Goal: Entertainment & Leisure: Browse casually

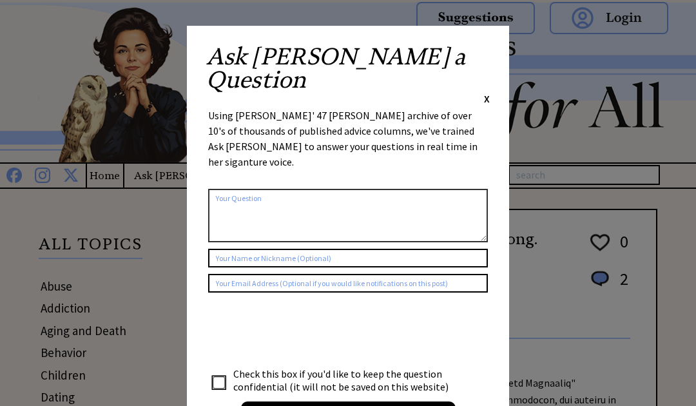
click at [485, 92] on span "X" at bounding box center [487, 98] width 6 height 13
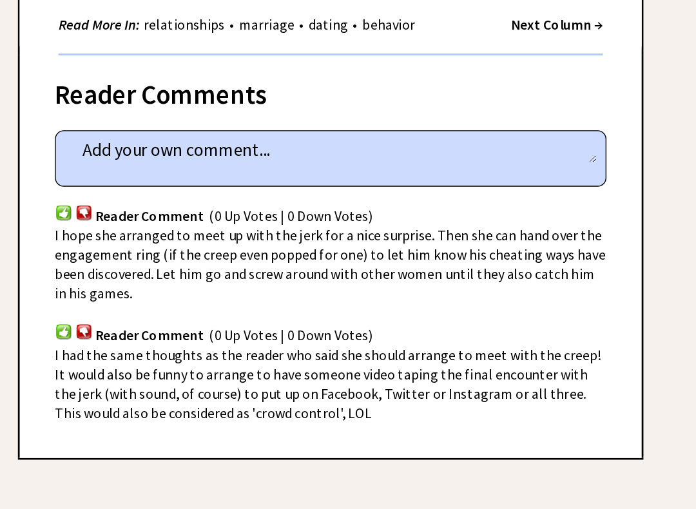
scroll to position [580, 0]
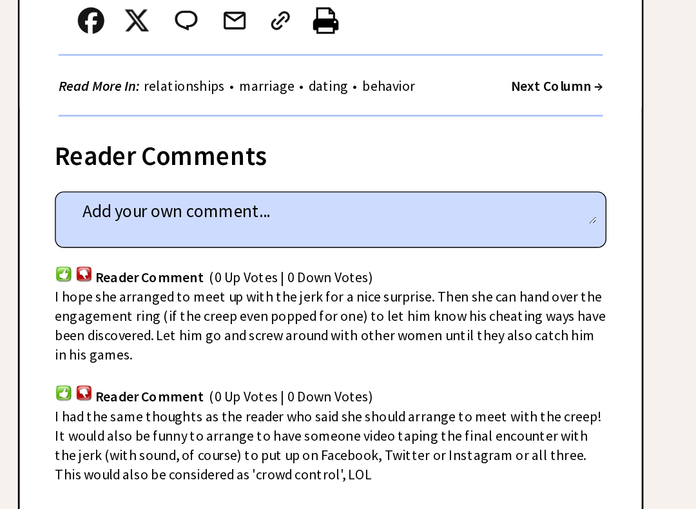
click at [561, 148] on strong "Next Column →" at bounding box center [594, 154] width 67 height 13
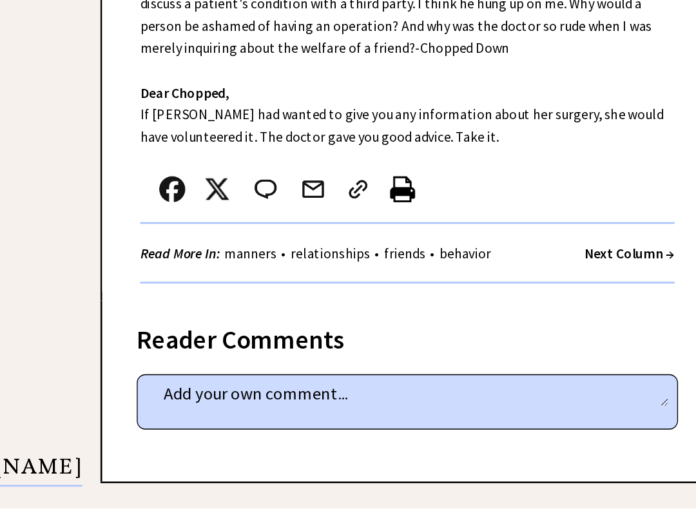
scroll to position [409, 0]
click at [561, 313] on strong "Next Column →" at bounding box center [594, 319] width 67 height 13
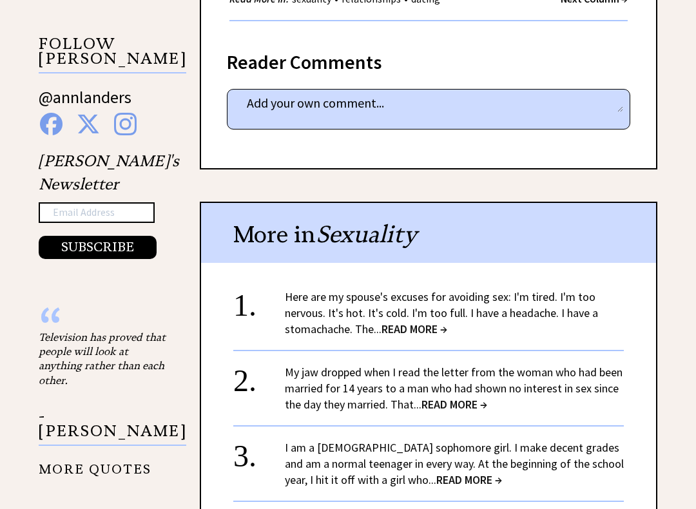
scroll to position [829, 0]
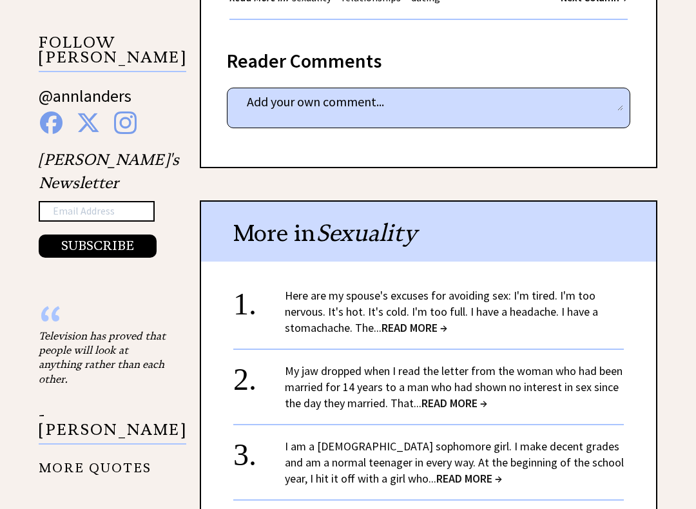
click at [403, 321] on span "READ MORE →" at bounding box center [414, 328] width 66 height 15
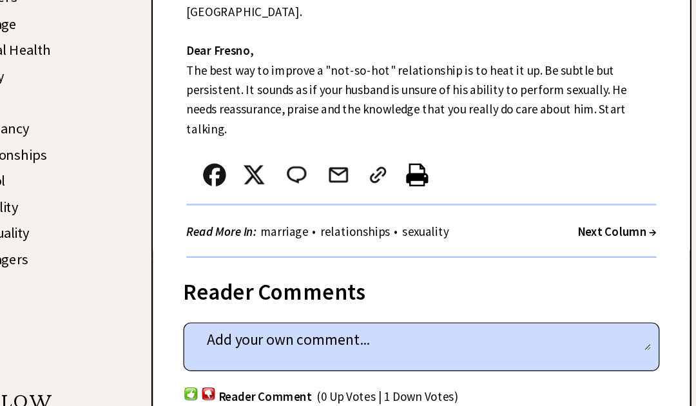
scroll to position [530, 0]
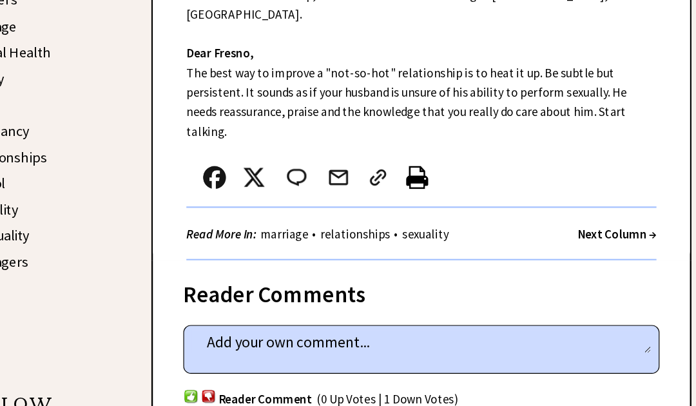
click at [561, 191] on strong "Next Column →" at bounding box center [594, 197] width 67 height 13
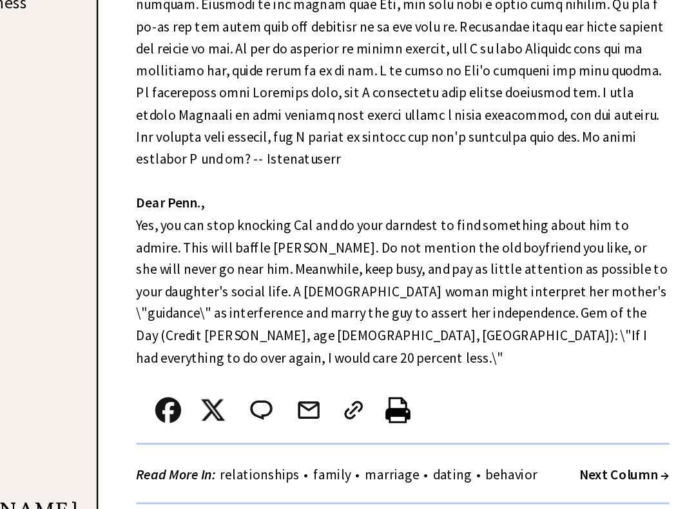
scroll to position [378, 0]
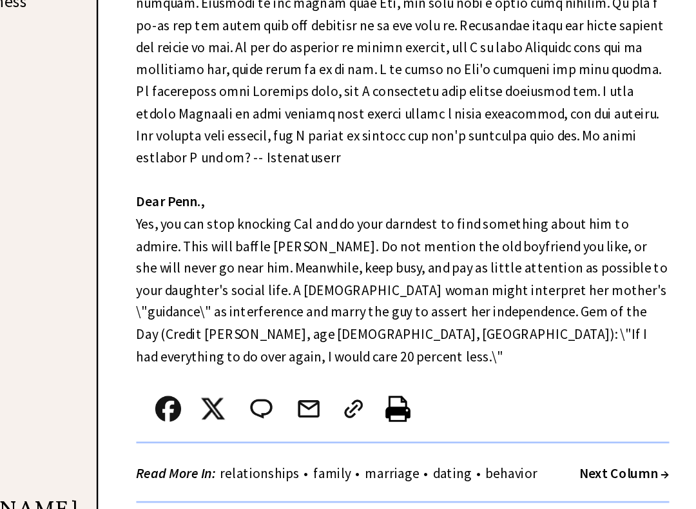
click at [561, 436] on strong "Next Column →" at bounding box center [594, 482] width 67 height 13
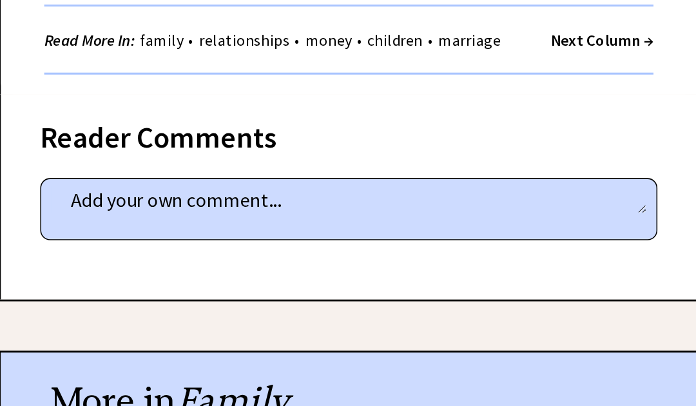
scroll to position [780, 0]
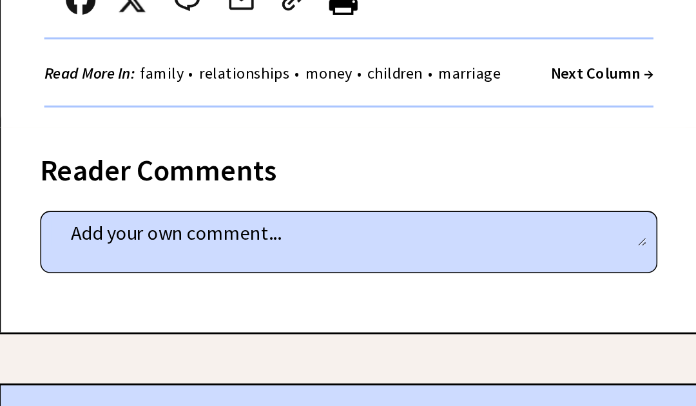
click at [561, 41] on strong "Next Column →" at bounding box center [594, 47] width 67 height 13
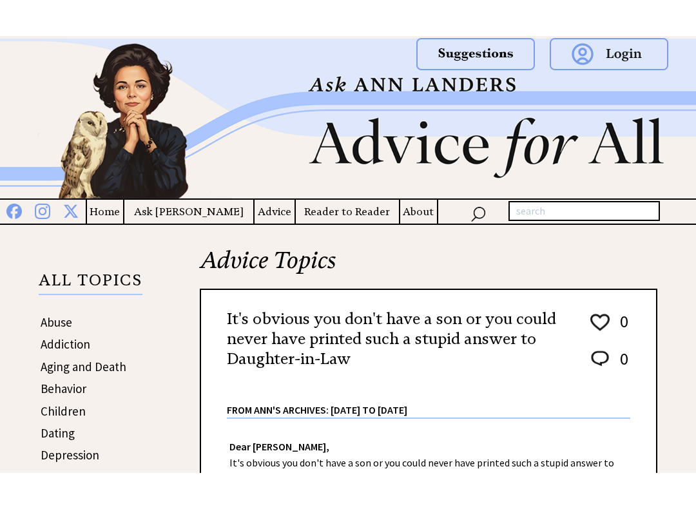
scroll to position [365, 0]
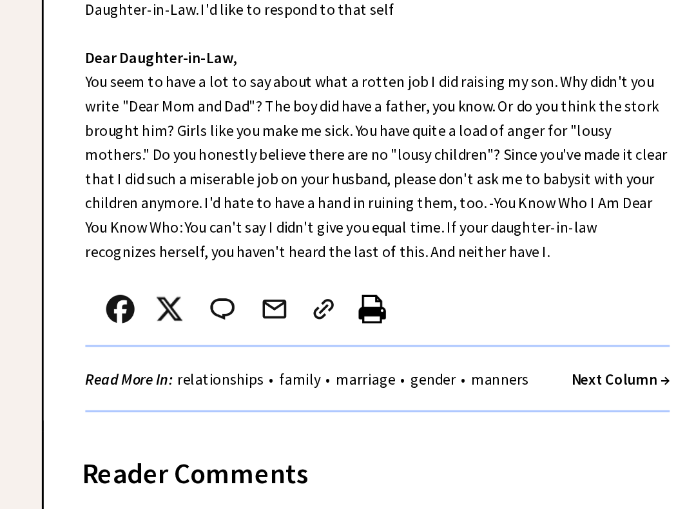
click at [561, 324] on strong "Next Column →" at bounding box center [594, 330] width 67 height 13
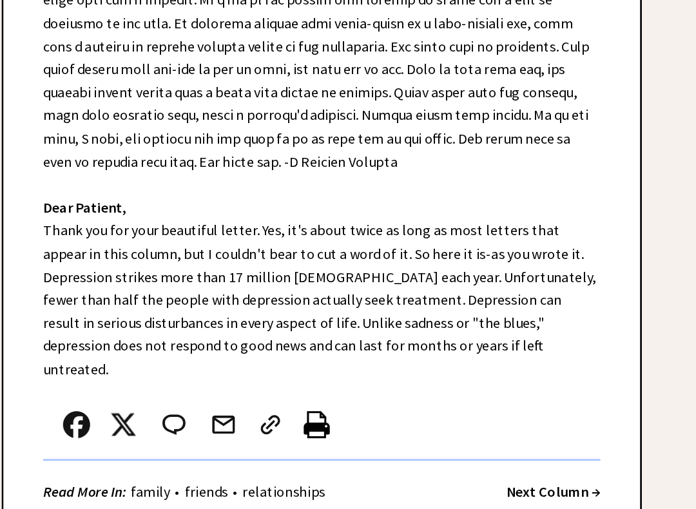
scroll to position [431, 0]
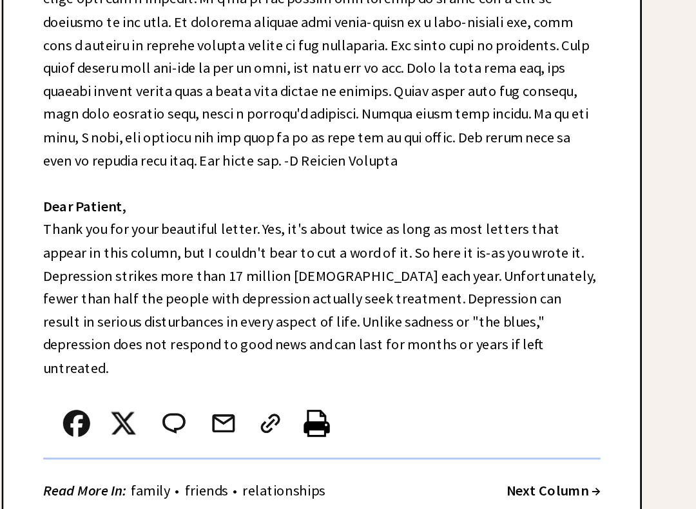
click at [561, 436] on strong "Next Column →" at bounding box center [594, 495] width 67 height 13
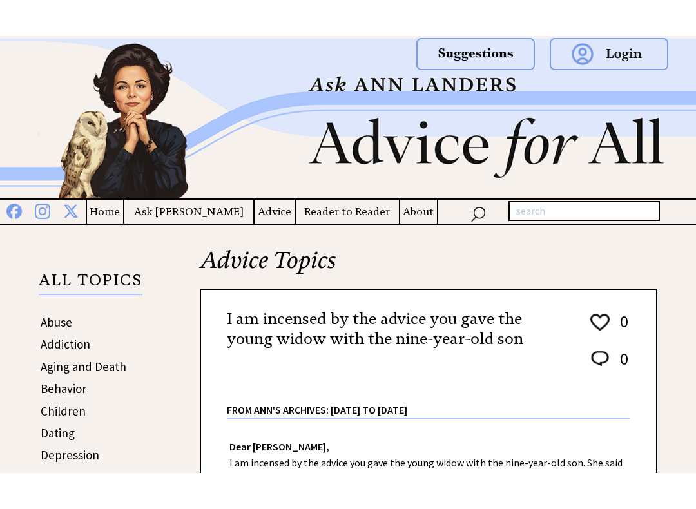
scroll to position [365, 0]
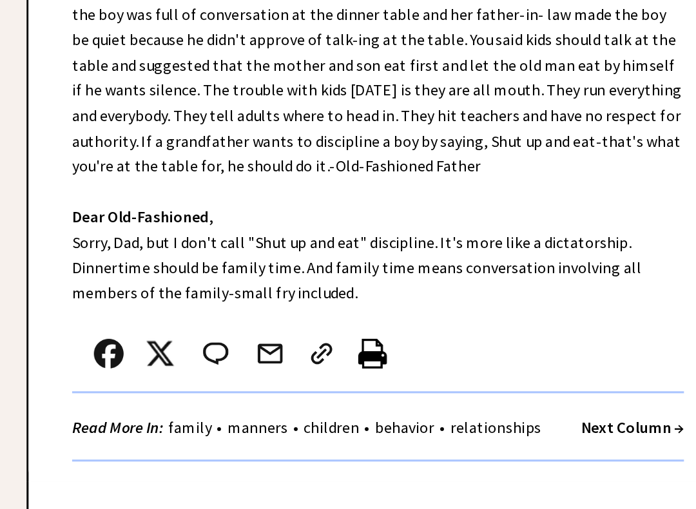
click at [561, 341] on strong "Next Column →" at bounding box center [594, 347] width 67 height 13
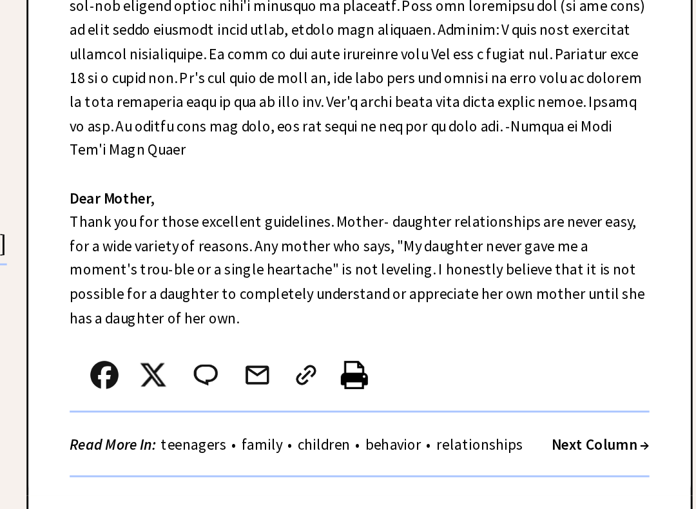
scroll to position [561, 0]
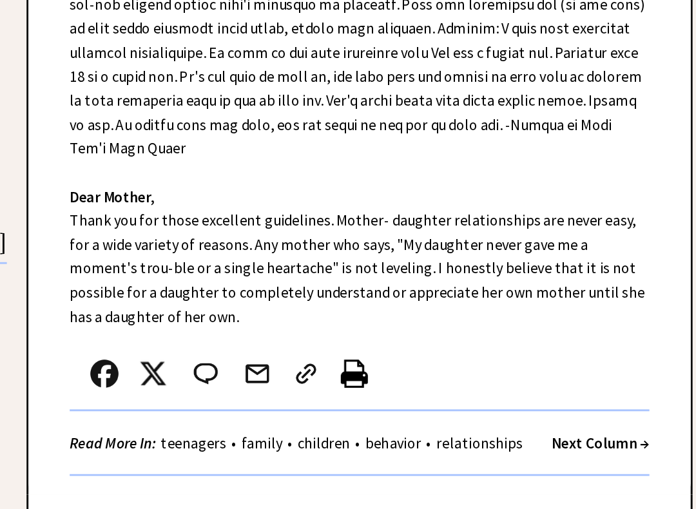
click at [561, 436] on strong "Next Column →" at bounding box center [594, 464] width 67 height 13
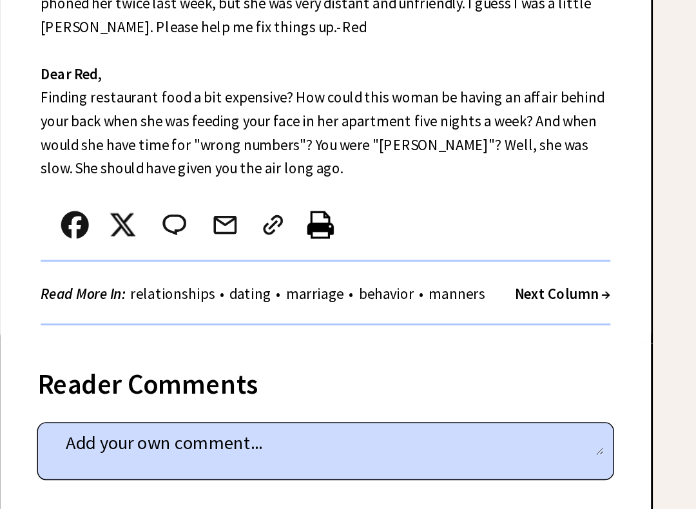
scroll to position [394, 0]
click at [561, 351] on strong "Next Column →" at bounding box center [594, 357] width 67 height 13
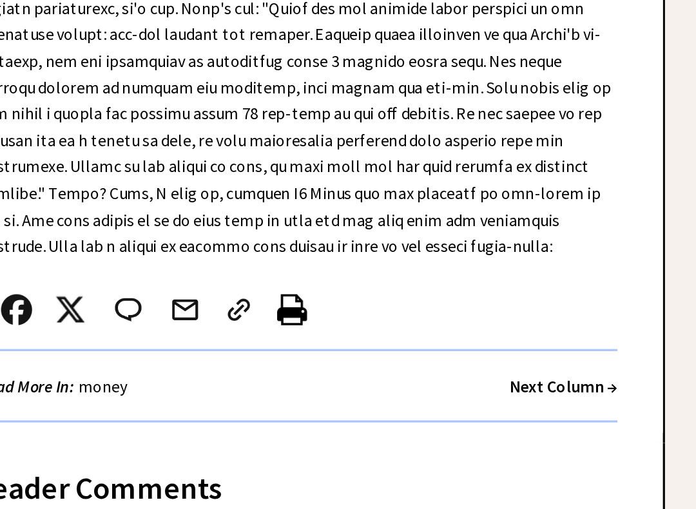
scroll to position [545, 0]
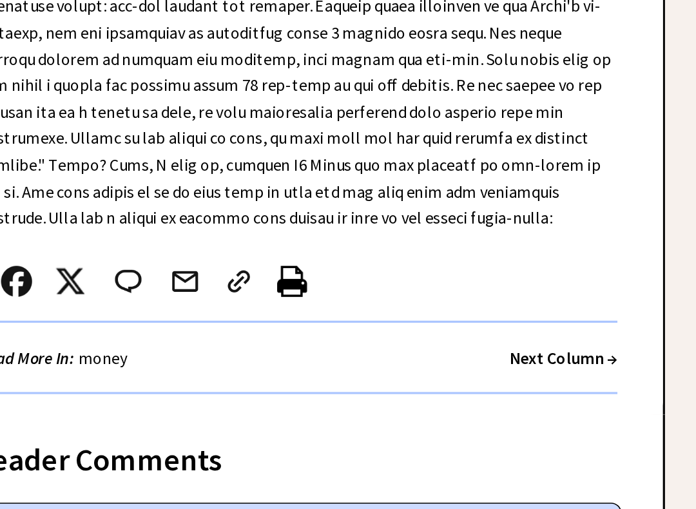
click at [561, 408] on strong "Next Column →" at bounding box center [594, 414] width 67 height 13
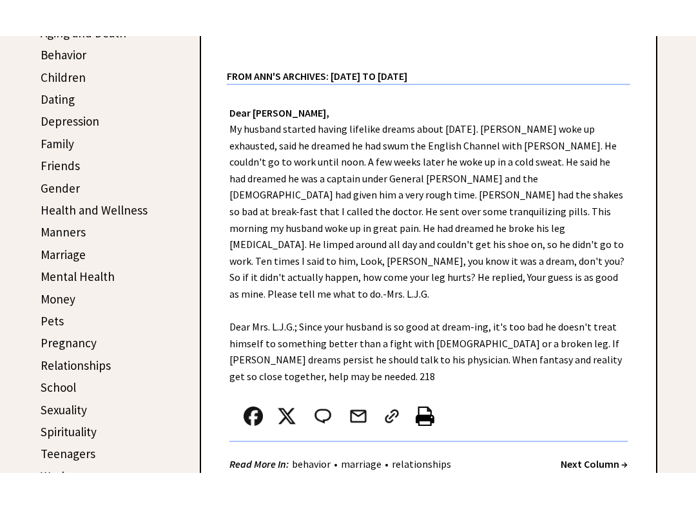
scroll to position [365, 0]
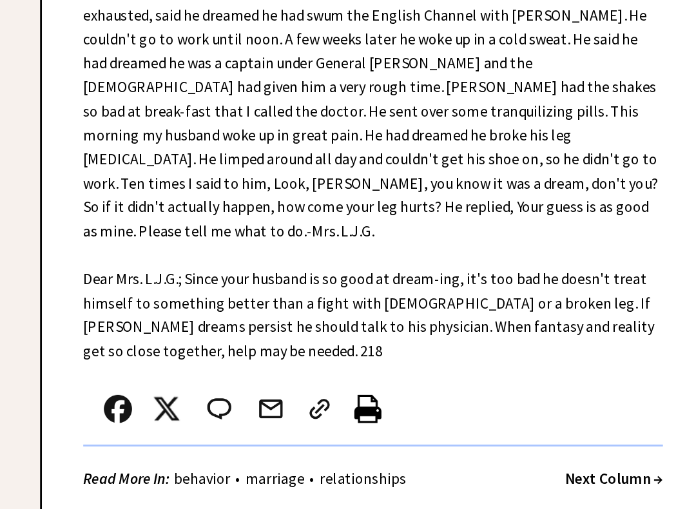
click at [561, 391] on strong "Next Column →" at bounding box center [594, 397] width 67 height 13
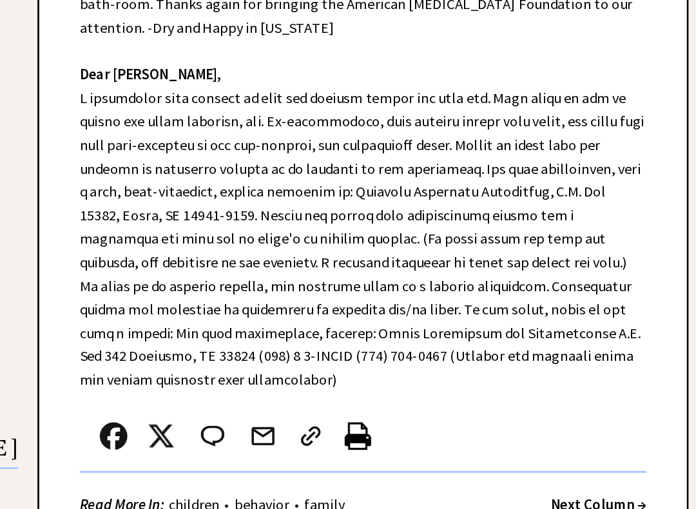
scroll to position [427, 0]
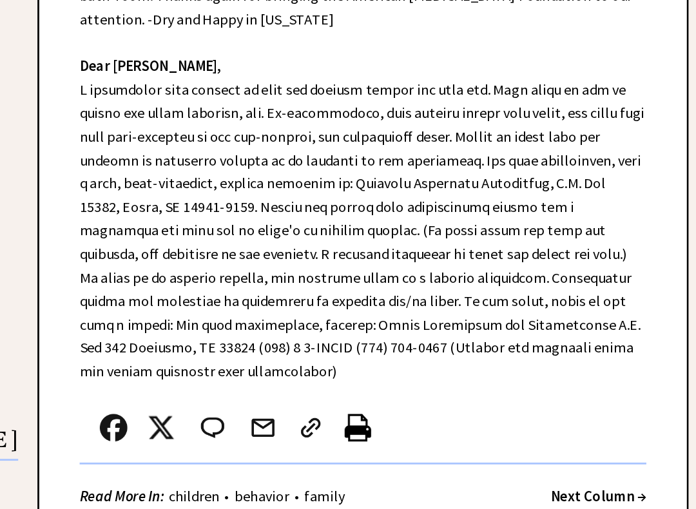
click at [561, 436] on strong "Next Column →" at bounding box center [594, 500] width 67 height 13
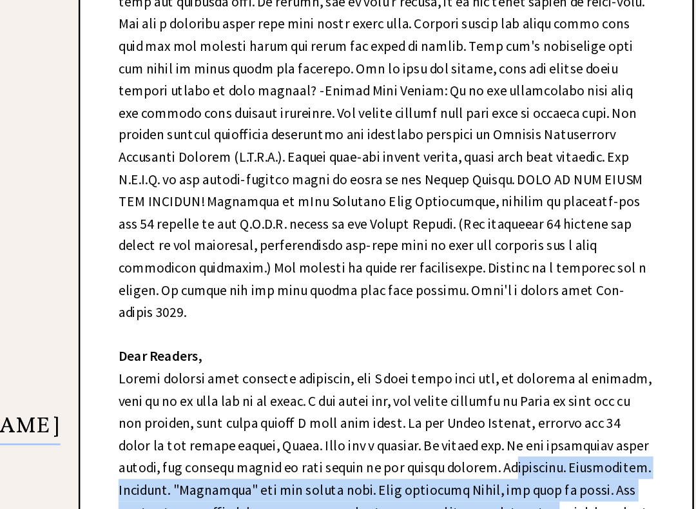
scroll to position [440, 0]
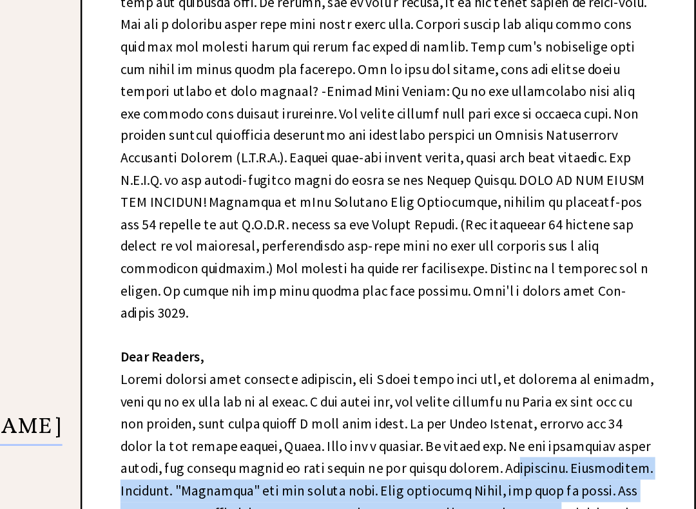
click at [423, 214] on div "Dear Ann Landers, Dear Readers, Read More In: addiction Next Column →" at bounding box center [428, 517] width 455 height 1057
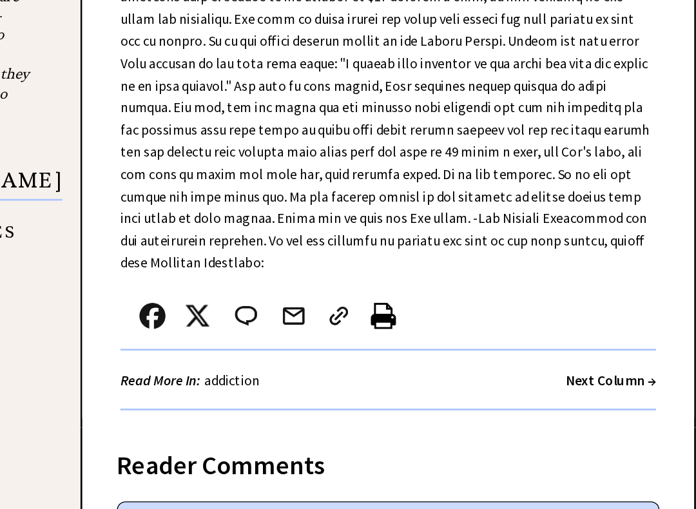
scroll to position [1038, 0]
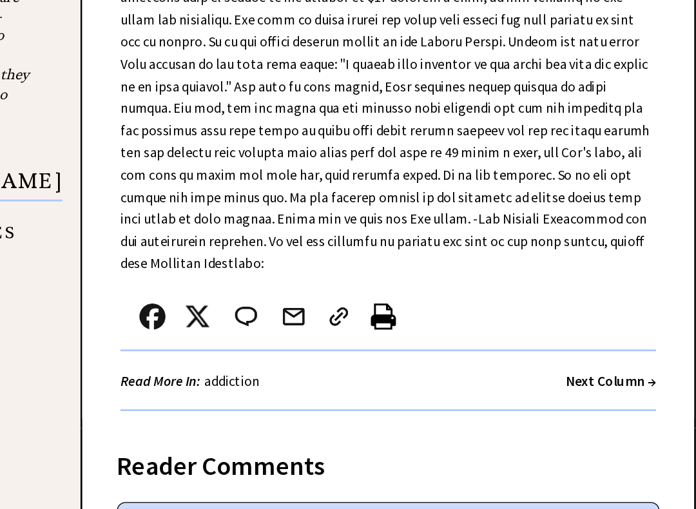
click at [561, 407] on strong "Next Column →" at bounding box center [594, 413] width 67 height 13
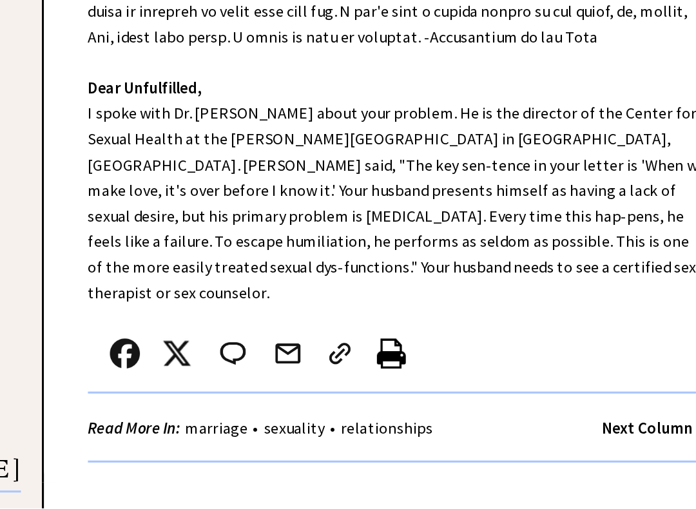
scroll to position [404, 0]
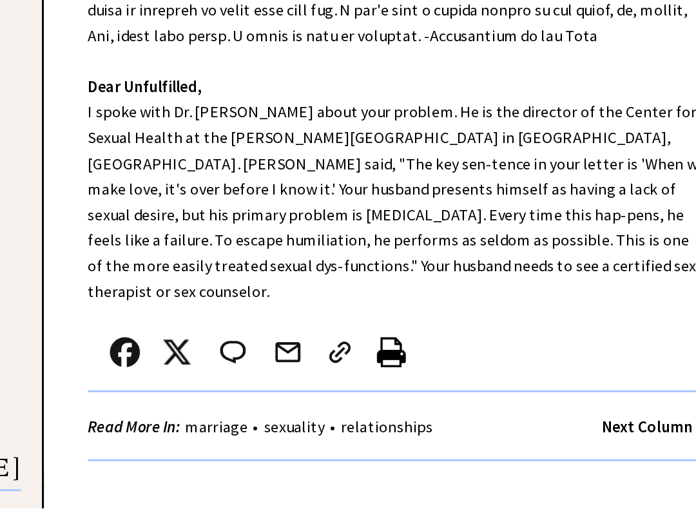
click at [561, 436] on strong "Next Column →" at bounding box center [594, 456] width 67 height 13
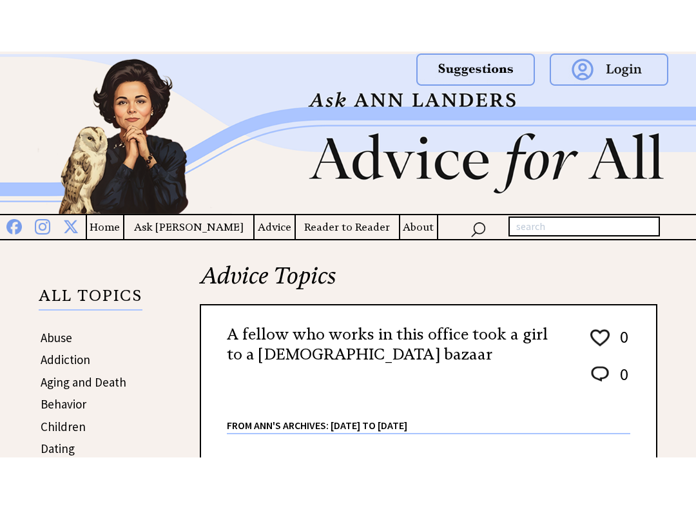
scroll to position [365, 0]
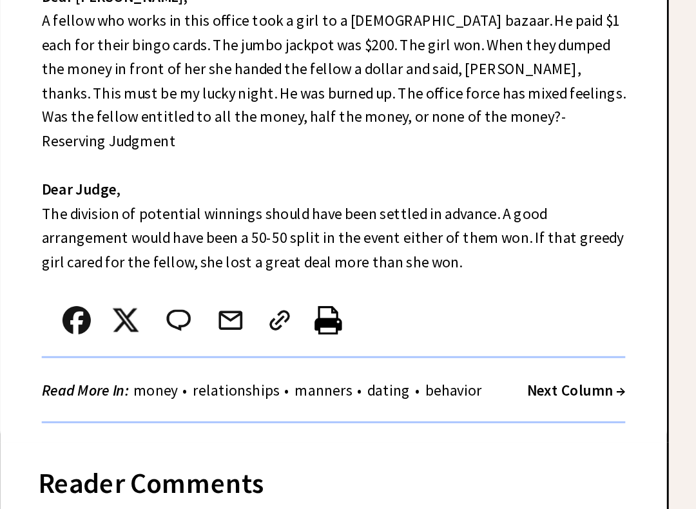
click at [561, 308] on strong "Next Column →" at bounding box center [594, 314] width 67 height 13
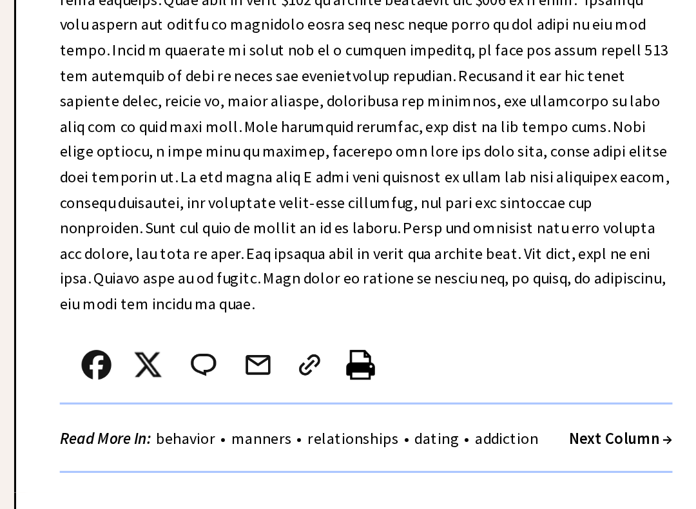
scroll to position [1115, 0]
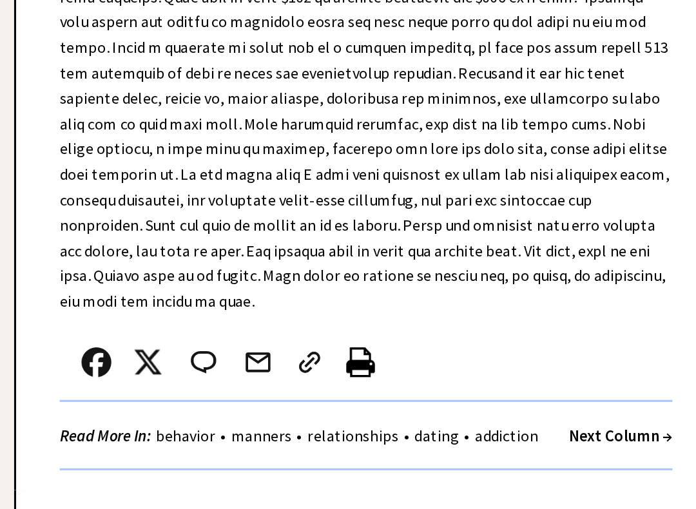
click at [561, 436] on strong "Next Column →" at bounding box center [594, 461] width 67 height 13
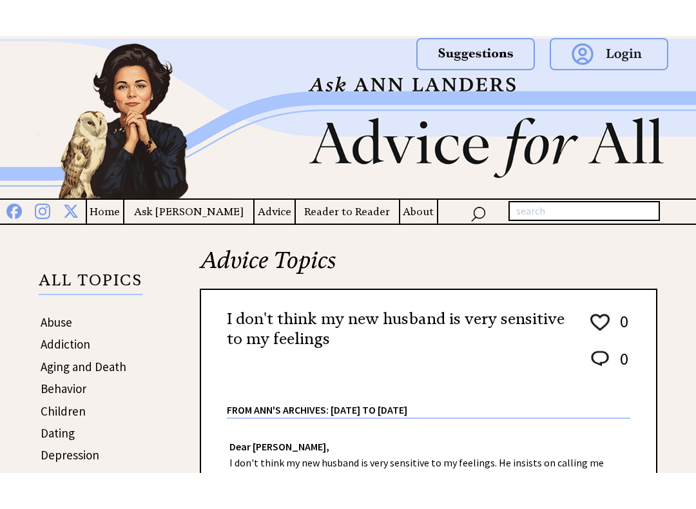
scroll to position [365, 0]
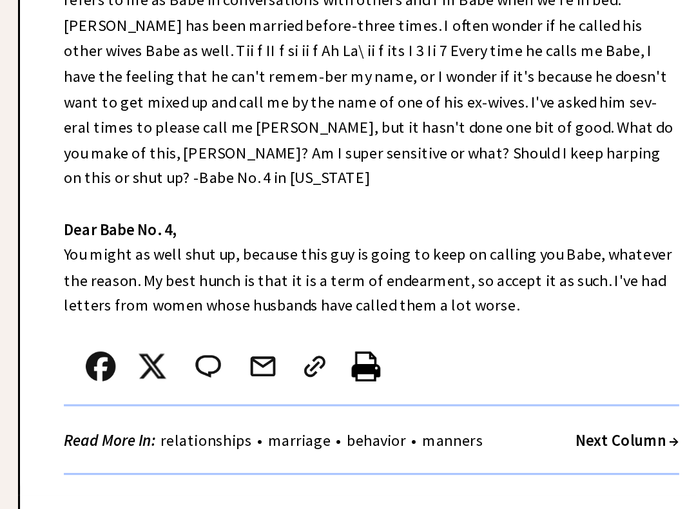
click at [561, 374] on strong "Next Column →" at bounding box center [594, 380] width 67 height 13
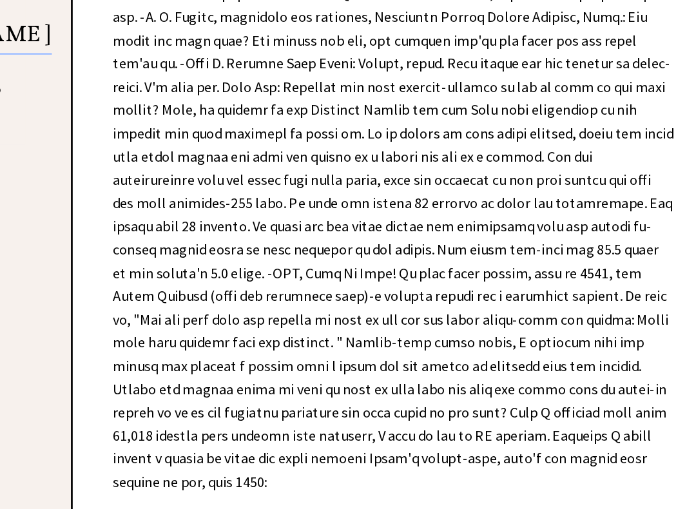
scroll to position [1488, 0]
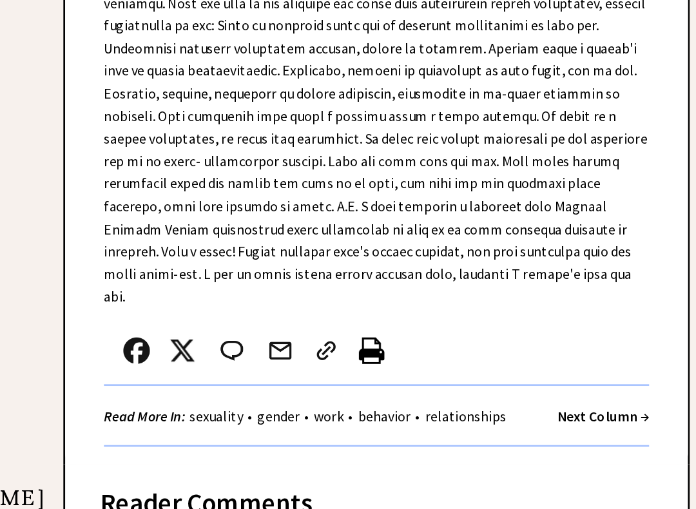
scroll to position [387, 0]
click at [561, 434] on strong "Next Column →" at bounding box center [594, 440] width 67 height 13
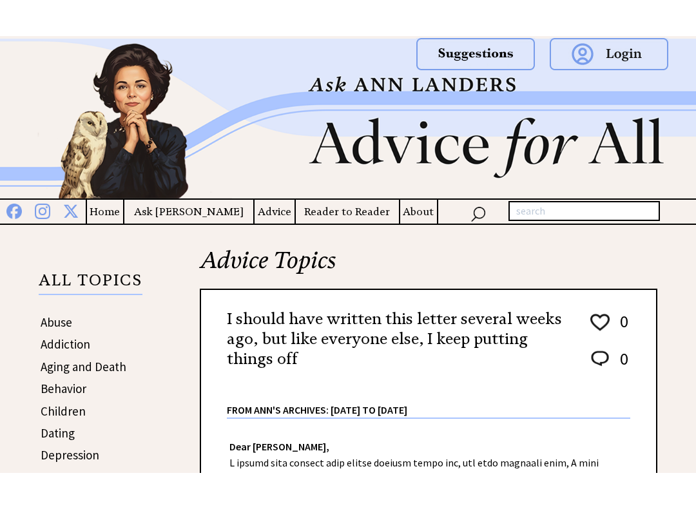
scroll to position [365, 0]
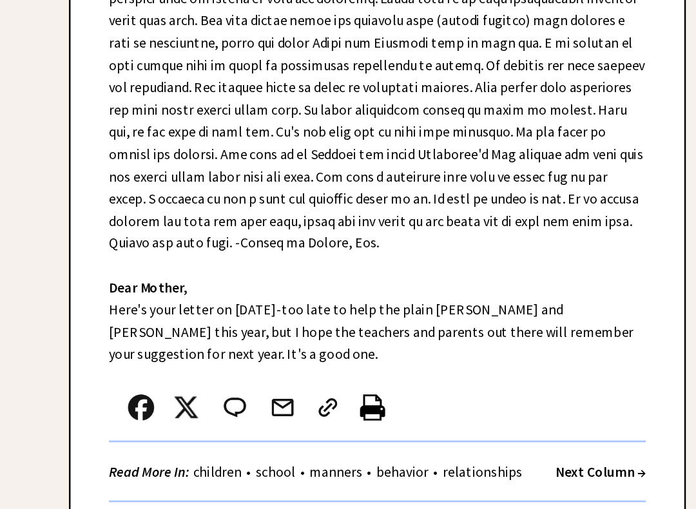
click at [561, 436] on strong "Next Column →" at bounding box center [594, 462] width 67 height 13
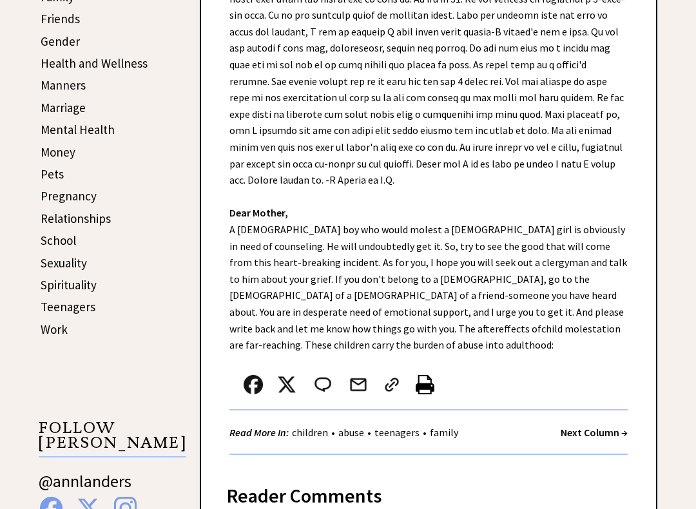
scroll to position [462, 0]
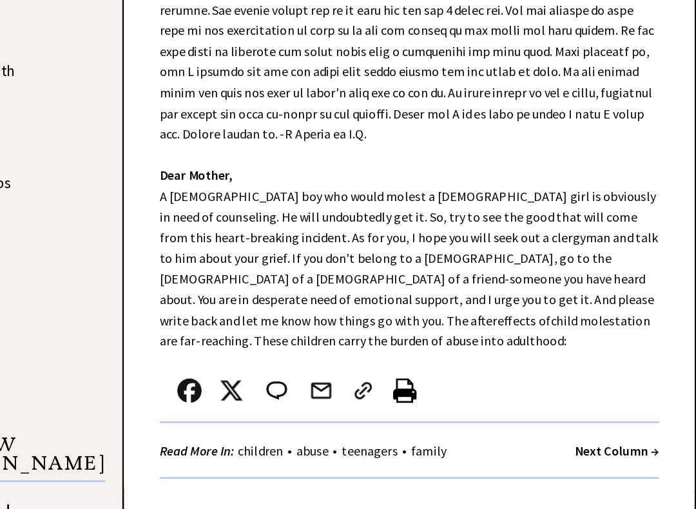
click at [458, 349] on div at bounding box center [414, 370] width 370 height 43
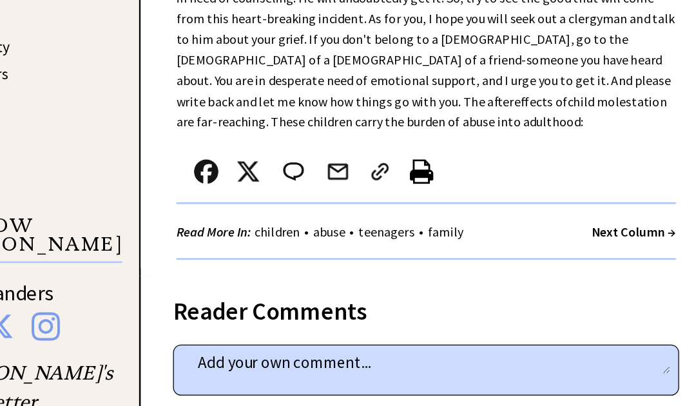
scroll to position [692, 0]
click at [561, 178] on strong "Next Column →" at bounding box center [594, 184] width 67 height 13
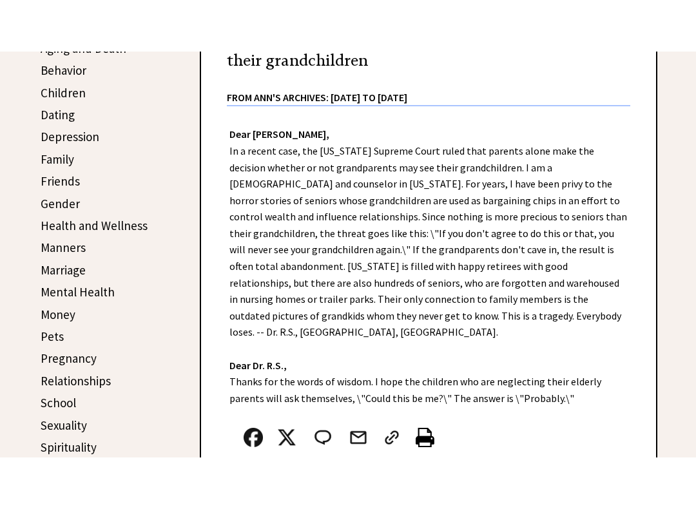
scroll to position [365, 0]
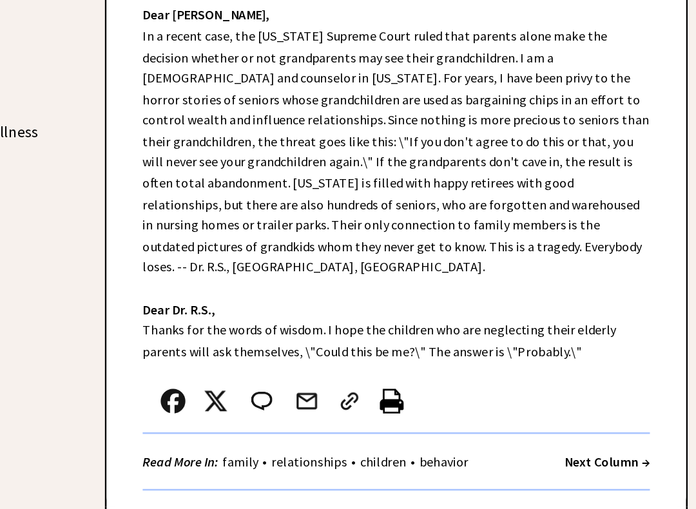
click at [561, 396] on strong "Next Column →" at bounding box center [594, 402] width 67 height 13
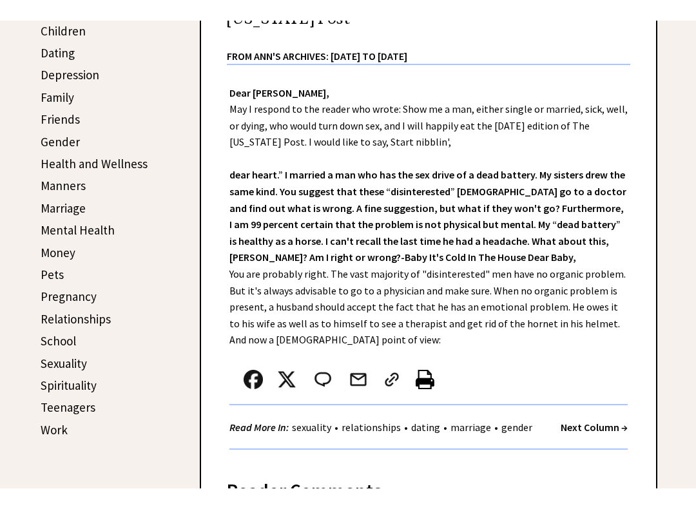
scroll to position [338, 0]
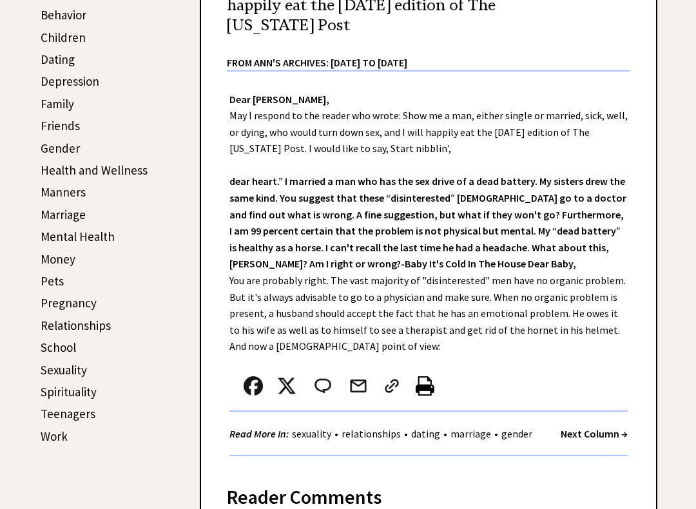
click at [597, 431] on strong "Next Column →" at bounding box center [594, 433] width 67 height 13
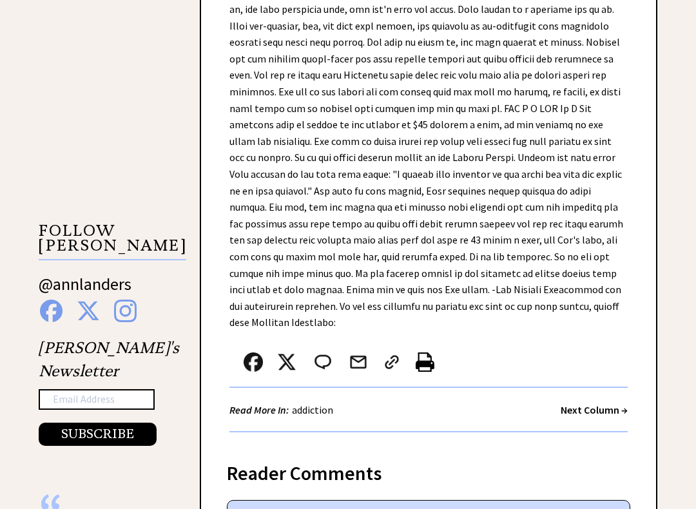
scroll to position [1041, 0]
click at [606, 403] on strong "Next Column →" at bounding box center [594, 409] width 67 height 13
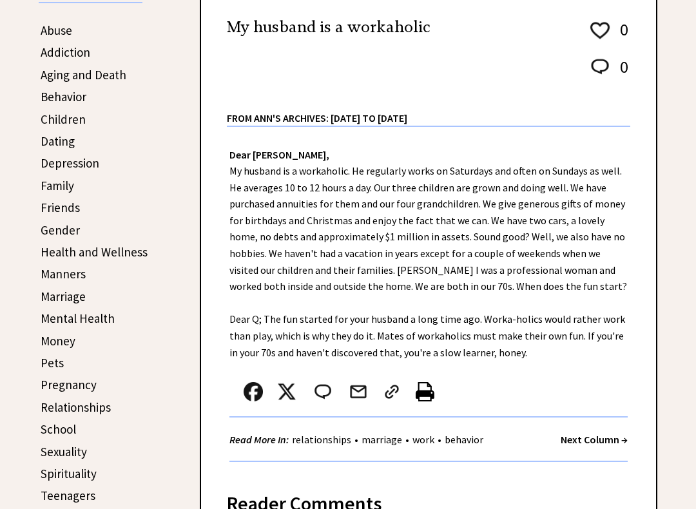
scroll to position [253, 0]
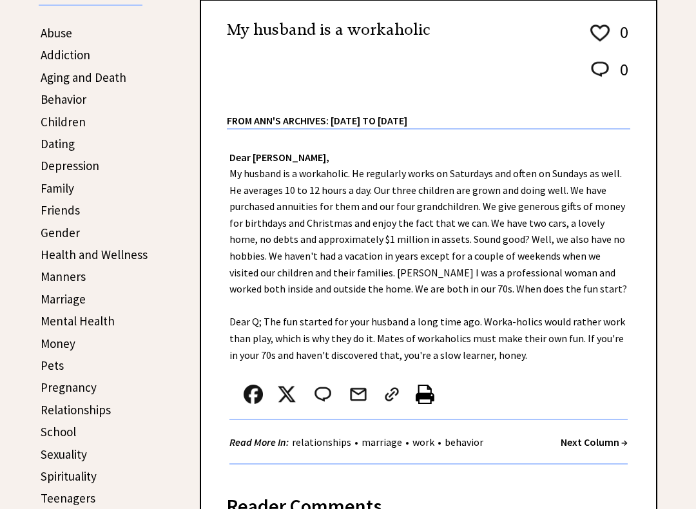
click at [596, 436] on strong "Next Column →" at bounding box center [594, 442] width 67 height 13
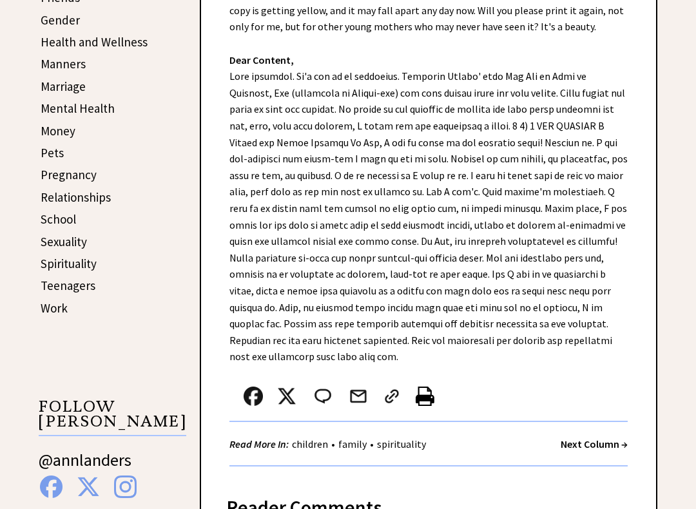
scroll to position [481, 0]
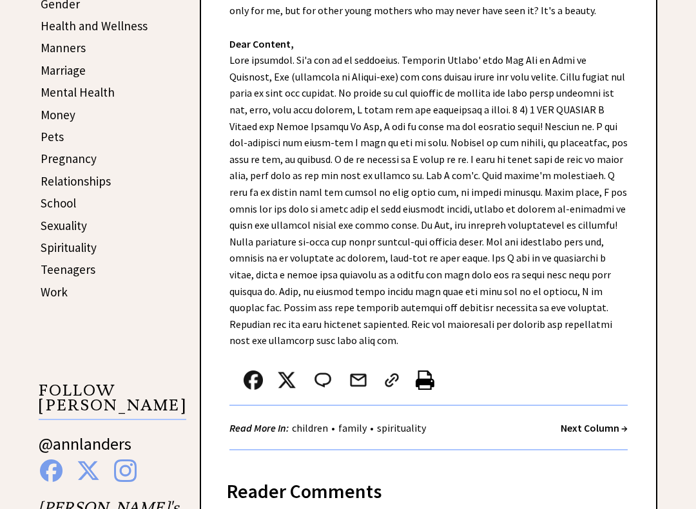
click at [603, 425] on strong "Next Column →" at bounding box center [594, 428] width 67 height 13
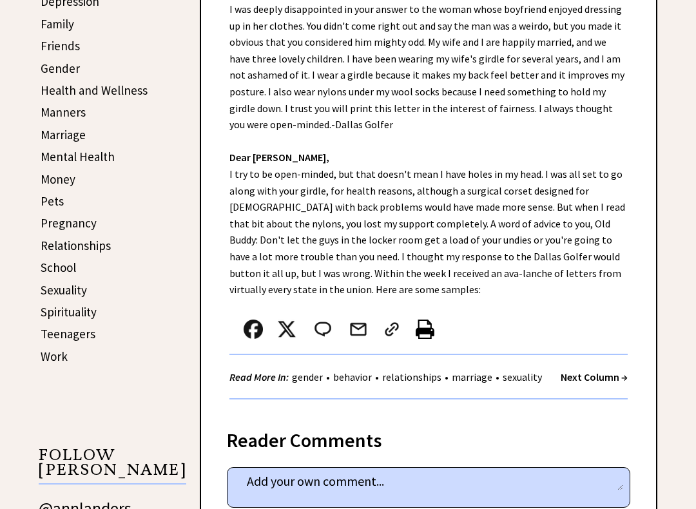
scroll to position [418, 0]
click at [584, 371] on strong "Next Column →" at bounding box center [594, 377] width 67 height 13
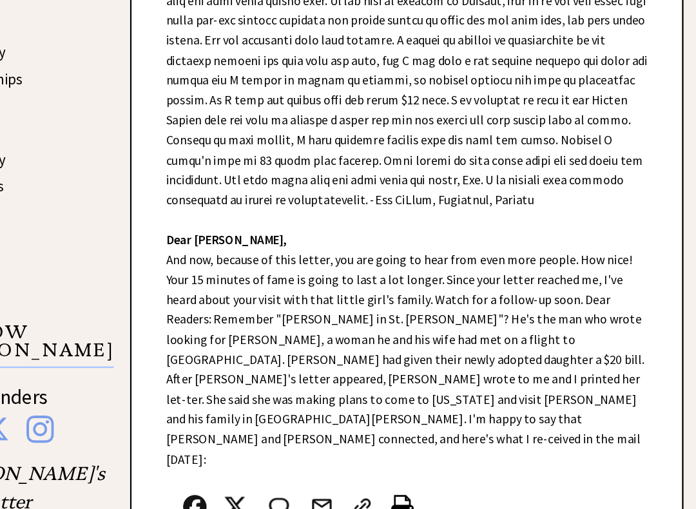
scroll to position [510, 0]
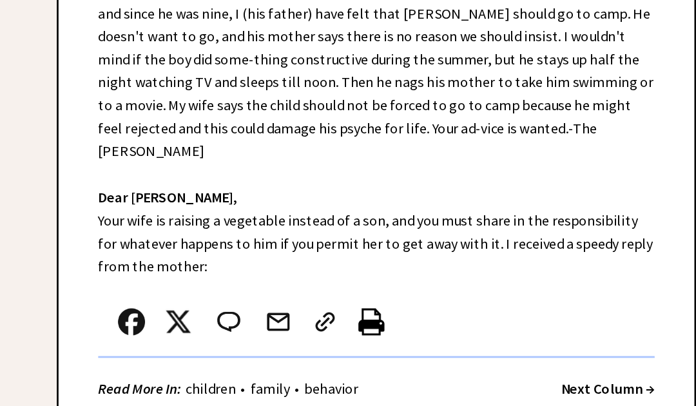
scroll to position [434, 0]
click at [561, 272] on strong "Next Column →" at bounding box center [594, 278] width 67 height 13
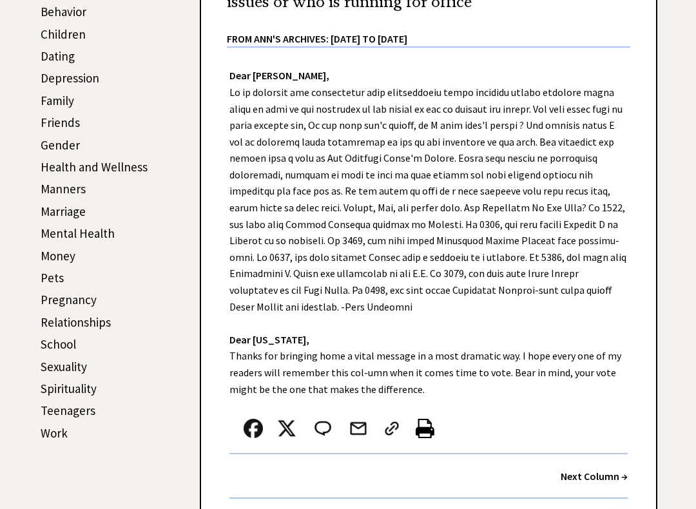
scroll to position [342, 0]
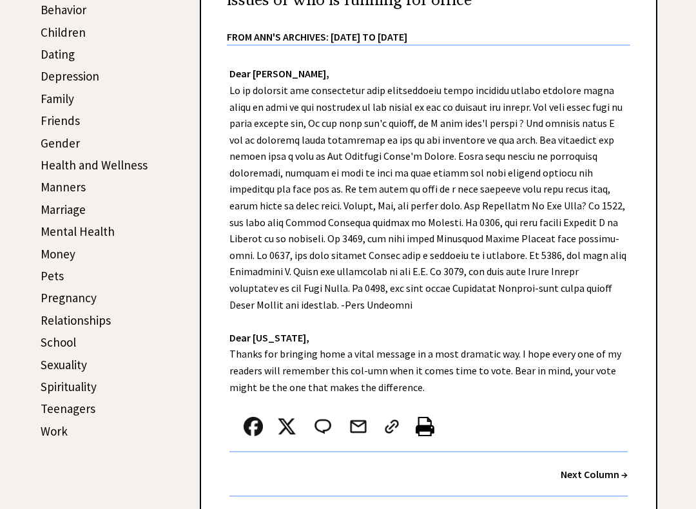
click at [606, 436] on strong "Next Column →" at bounding box center [594, 474] width 67 height 13
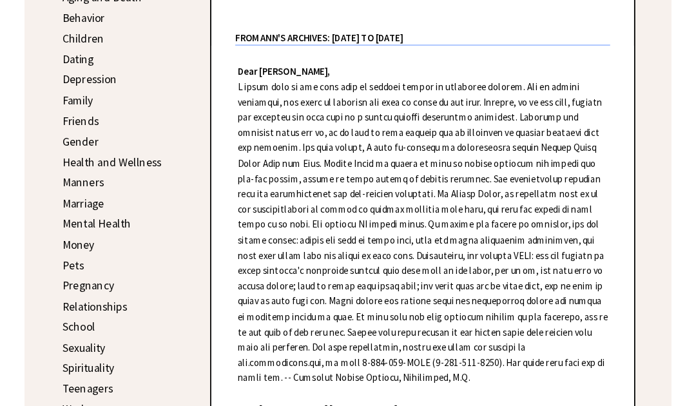
scroll to position [365, 0]
